Goal: Find specific page/section: Find specific page/section

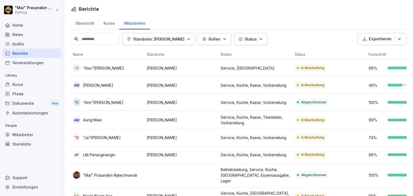
click at [83, 24] on div "Übersicht" at bounding box center [85, 23] width 28 height 14
click at [81, 21] on div "Übersicht" at bounding box center [85, 23] width 28 height 14
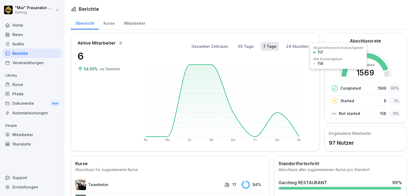
scroll to position [107, 0]
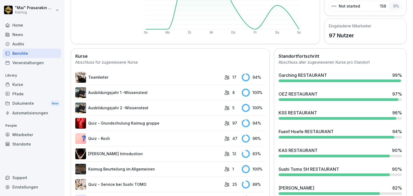
click at [315, 76] on div "Garching RESTAURANT" at bounding box center [302, 75] width 48 height 6
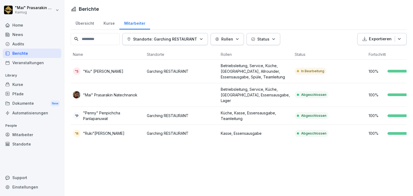
click at [82, 22] on div "Übersicht" at bounding box center [85, 23] width 28 height 14
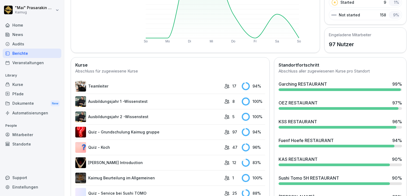
scroll to position [107, 0]
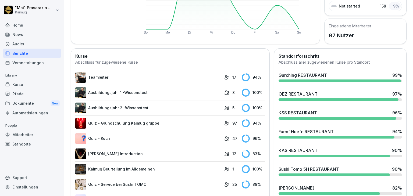
click at [310, 149] on div "KAS RESTAURANT" at bounding box center [297, 150] width 39 height 6
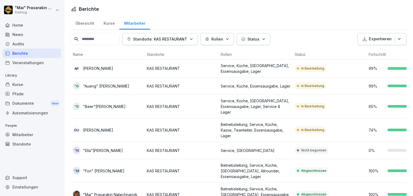
click at [88, 25] on div "Übersicht" at bounding box center [85, 23] width 28 height 14
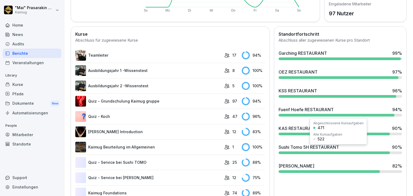
scroll to position [134, 0]
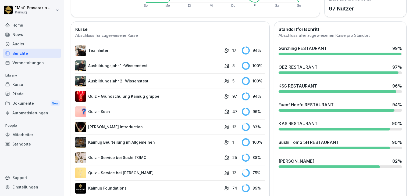
click at [288, 141] on div "Sushi Tomo 5H RESTAURANT" at bounding box center [308, 142] width 60 height 6
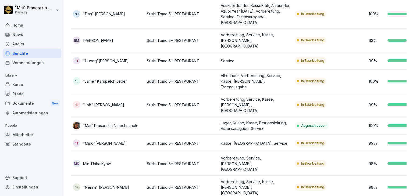
scroll to position [150, 0]
